Goal: Transaction & Acquisition: Purchase product/service

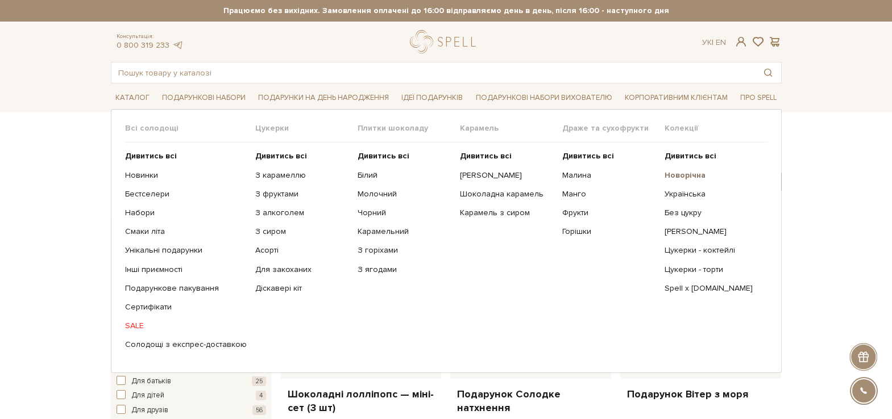
click at [695, 173] on b "Новорічна" at bounding box center [684, 175] width 41 height 10
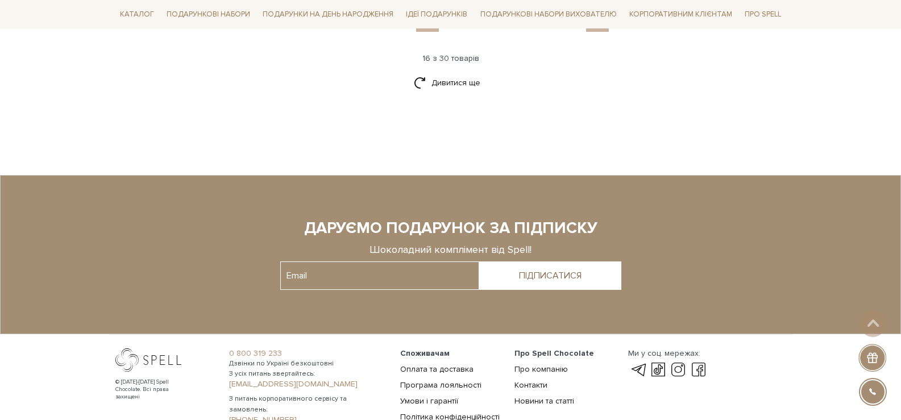
scroll to position [1530, 0]
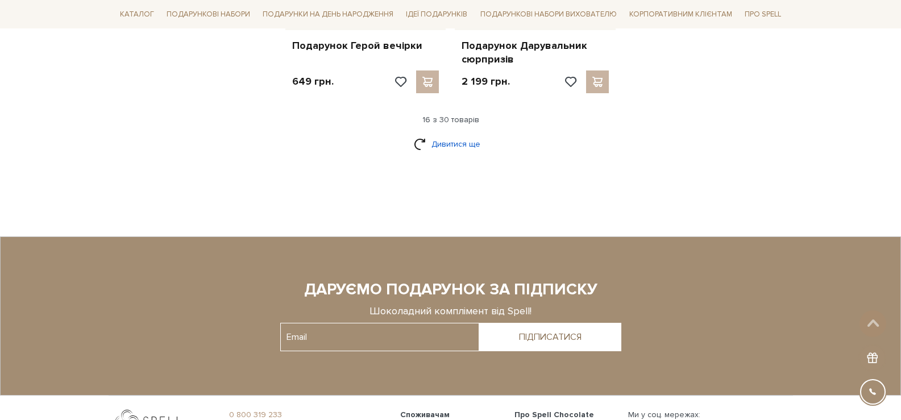
click at [449, 145] on link "Дивитися ще" at bounding box center [451, 144] width 74 height 20
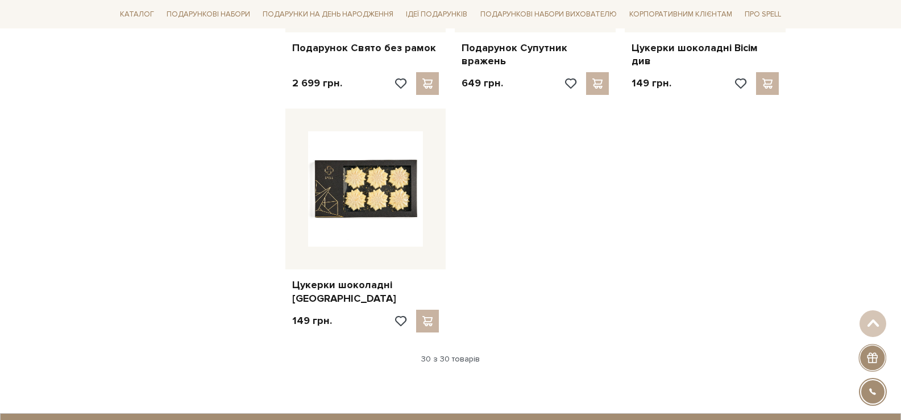
scroll to position [2326, 0]
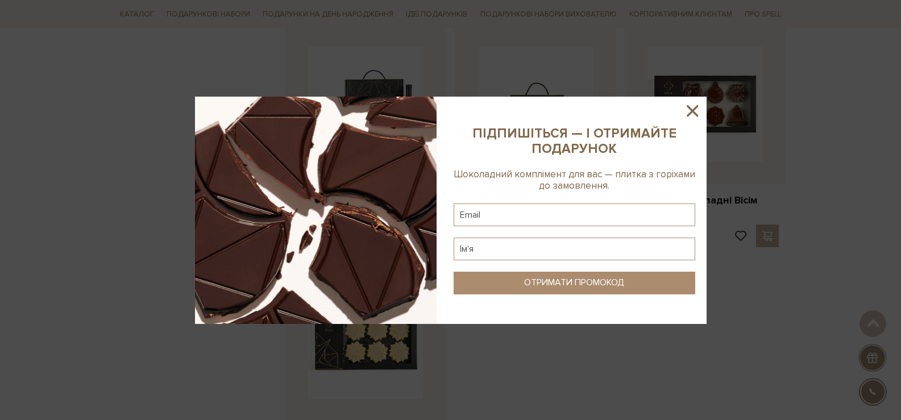
click at [695, 113] on icon at bounding box center [691, 110] width 19 height 19
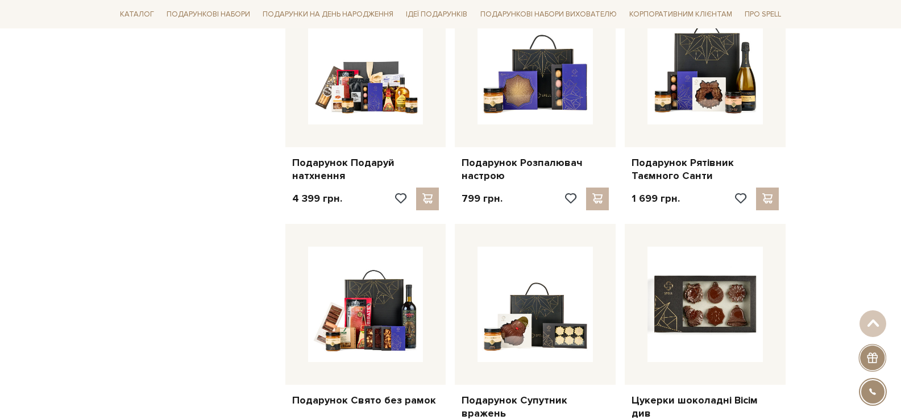
scroll to position [2212, 0]
